Goal: Find specific page/section: Find specific page/section

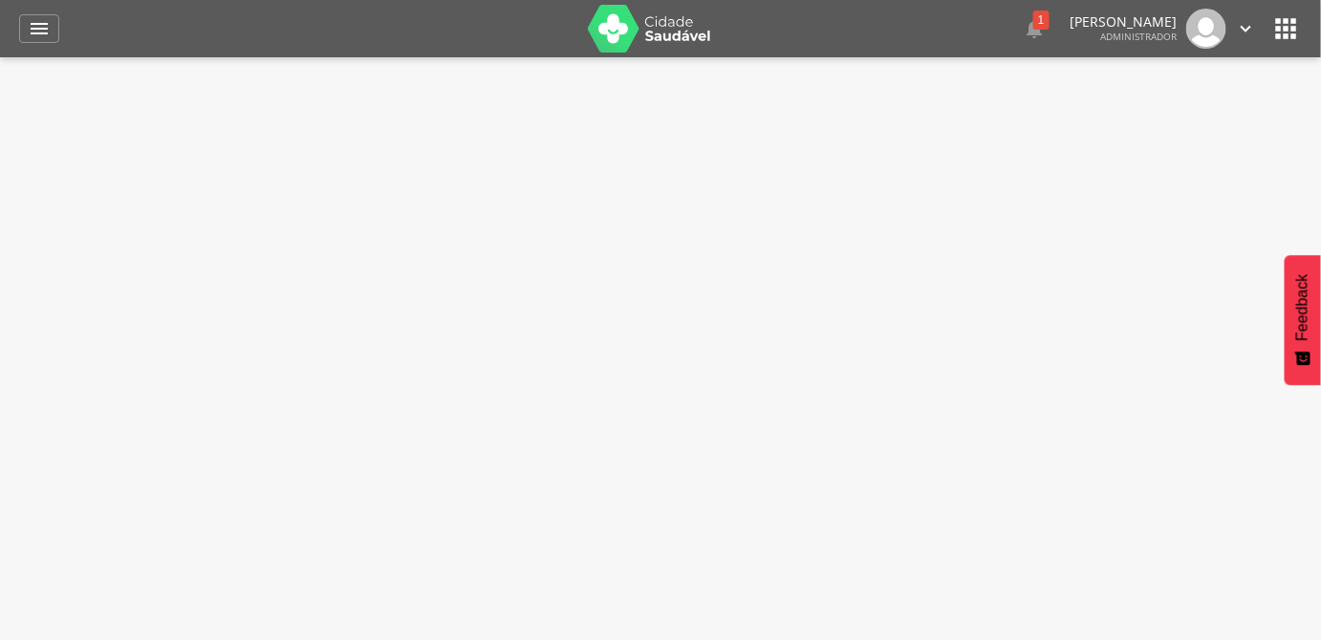
click at [1281, 33] on icon "" at bounding box center [1286, 28] width 31 height 31
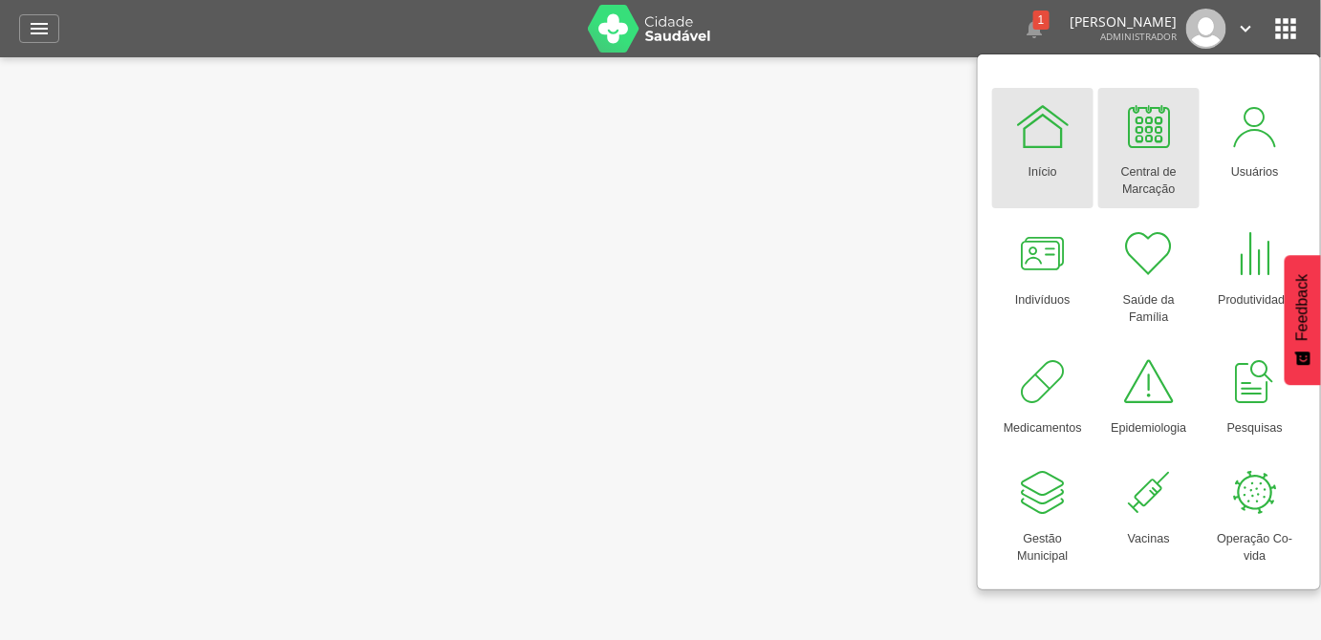
click at [1155, 148] on div at bounding box center [1148, 125] width 57 height 57
